Goal: Task Accomplishment & Management: Use online tool/utility

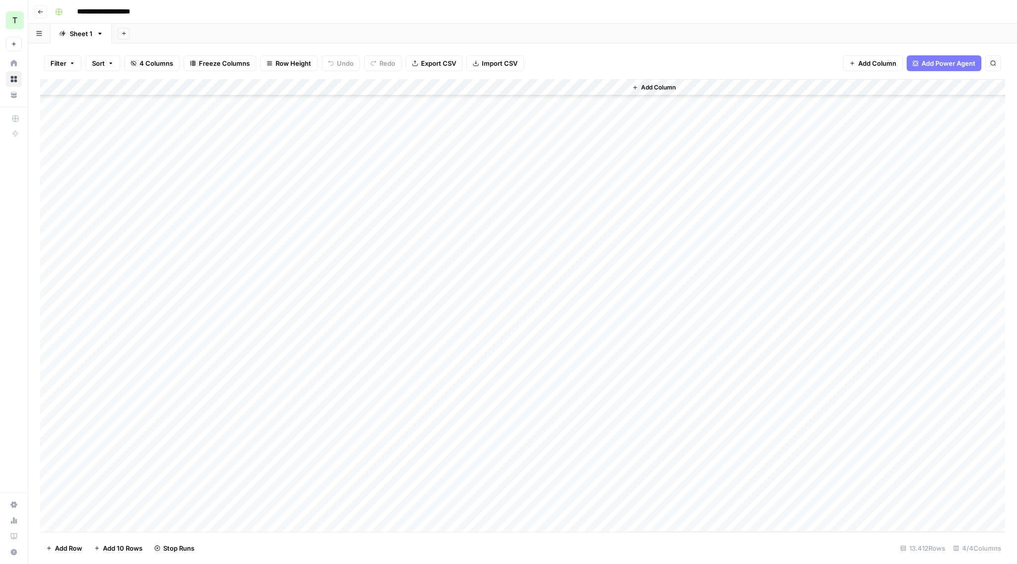
scroll to position [1105, 0]
click at [606, 206] on div "Add Column" at bounding box center [522, 305] width 965 height 453
click at [617, 207] on div "Add Column" at bounding box center [522, 305] width 965 height 453
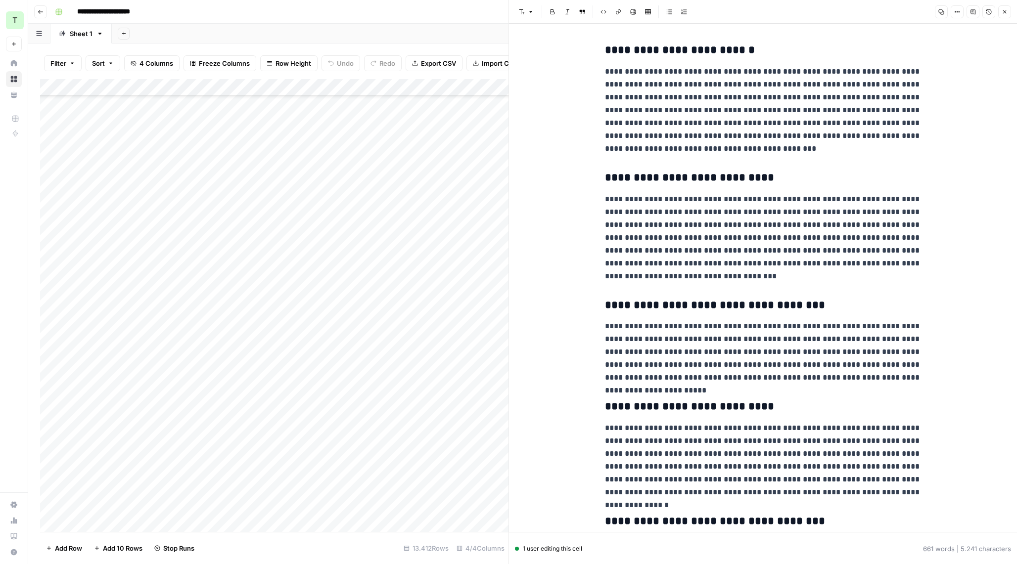
click at [998, 8] on button "Close" at bounding box center [1004, 11] width 13 height 13
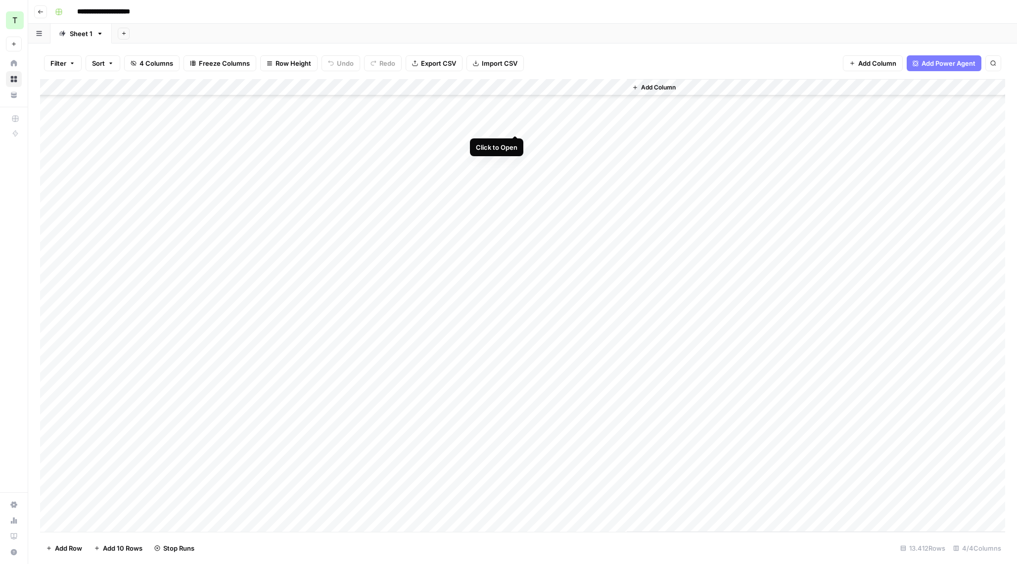
click at [493, 126] on div "Add Column" at bounding box center [522, 305] width 965 height 453
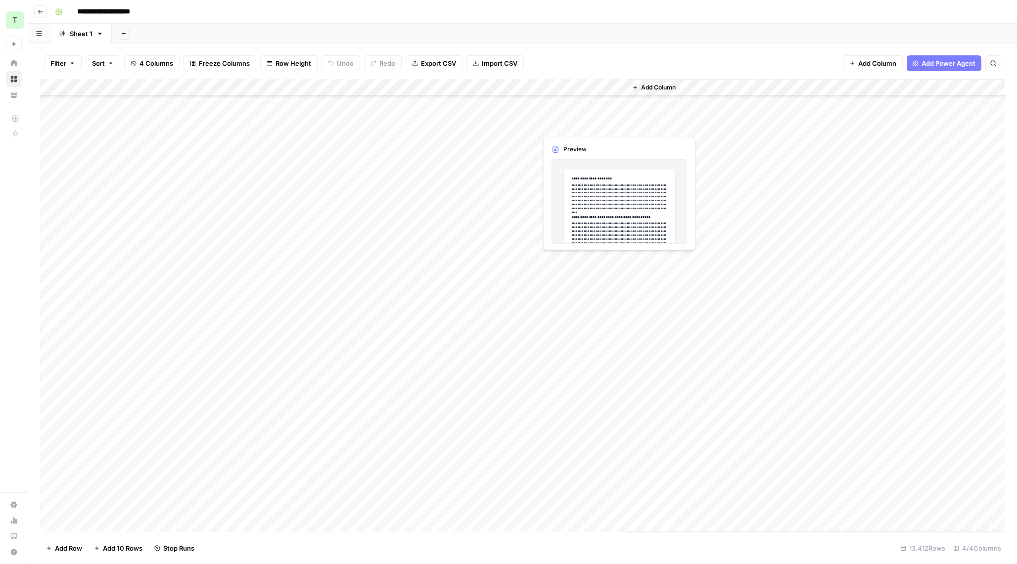
click at [570, 125] on div "Add Column" at bounding box center [522, 305] width 965 height 453
click at [617, 124] on div "Add Column" at bounding box center [522, 305] width 965 height 453
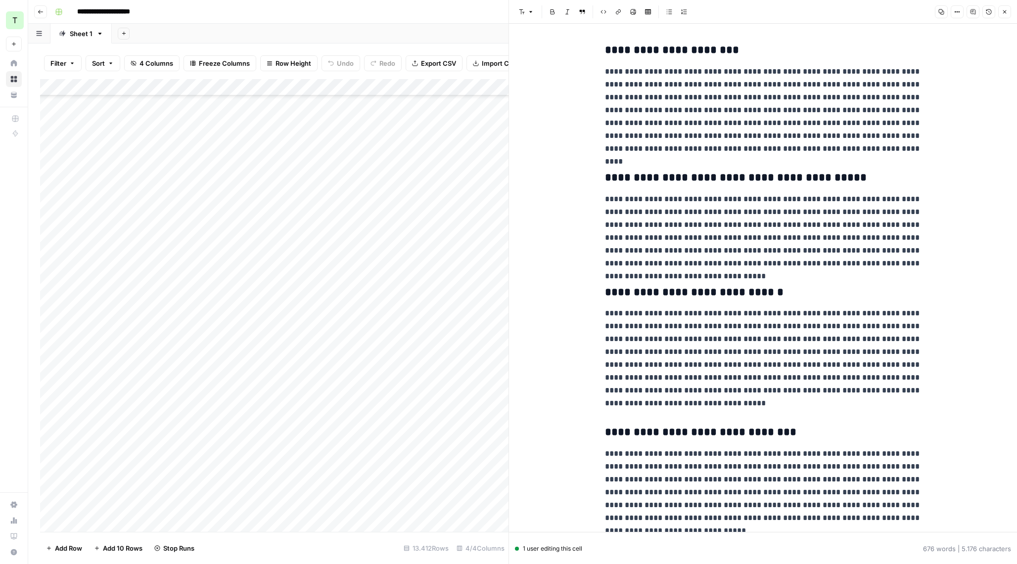
click at [1010, 12] on button "Close" at bounding box center [1004, 11] width 13 height 13
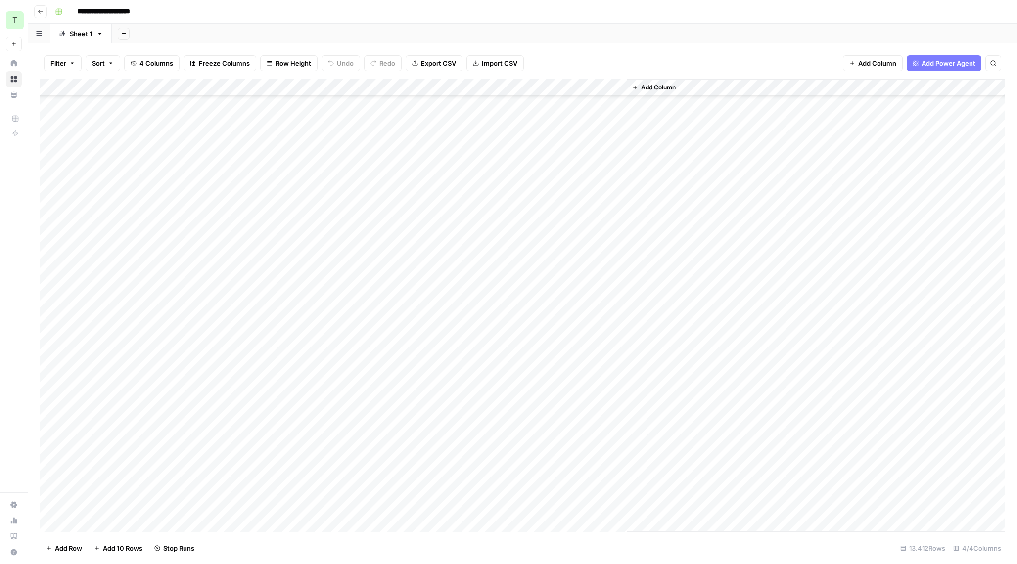
click at [495, 108] on div "Add Column" at bounding box center [522, 305] width 965 height 453
click at [511, 108] on div "Add Column" at bounding box center [522, 305] width 965 height 453
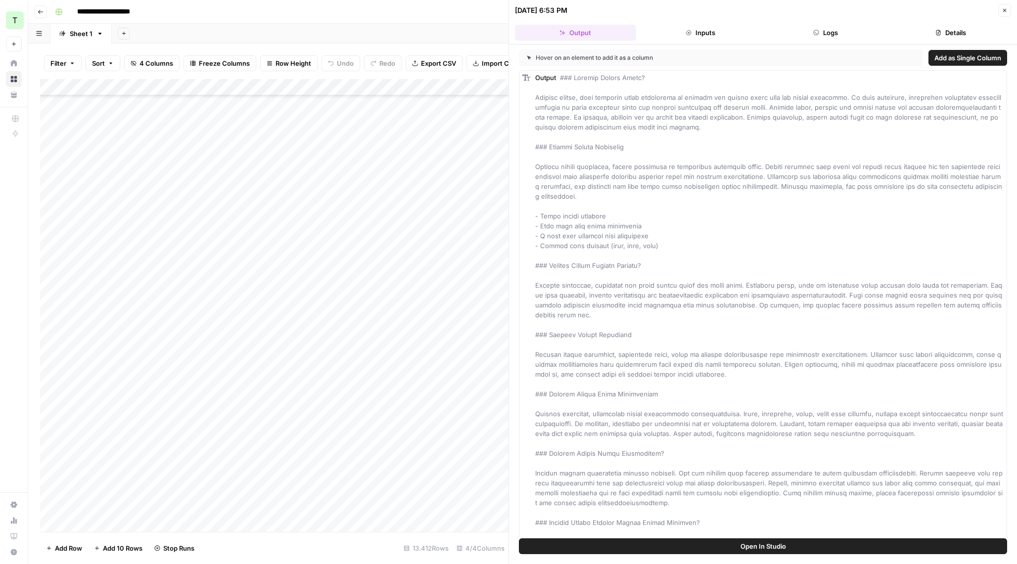
click at [704, 35] on button "Inputs" at bounding box center [700, 33] width 121 height 16
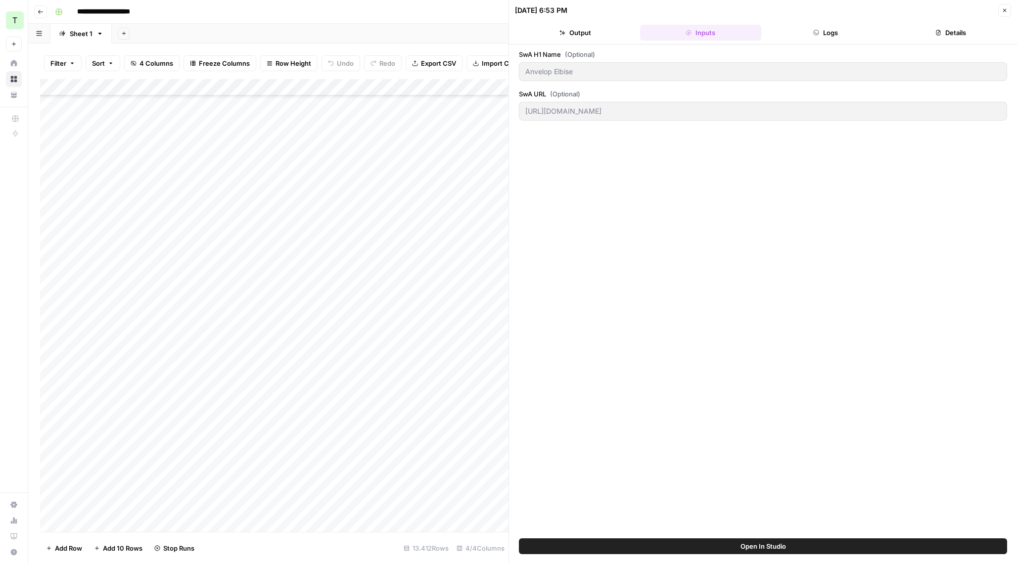
click at [804, 35] on button "Logs" at bounding box center [825, 33] width 121 height 16
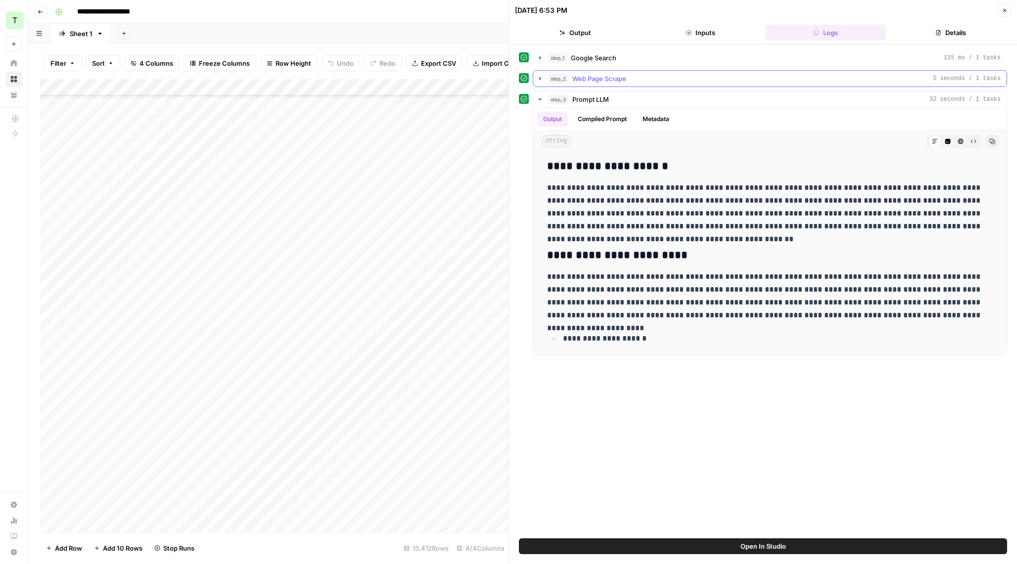
click at [627, 77] on div "step_2 Web Page Scrape 5 seconds / 1 tasks" at bounding box center [774, 79] width 452 height 10
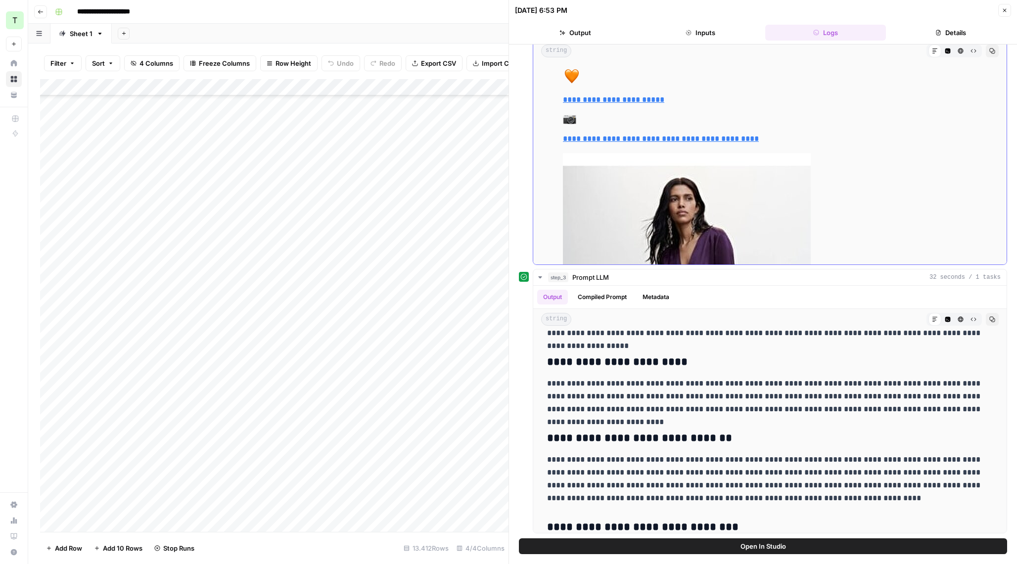
scroll to position [16566, 0]
